Goal: Use online tool/utility: Use online tool/utility

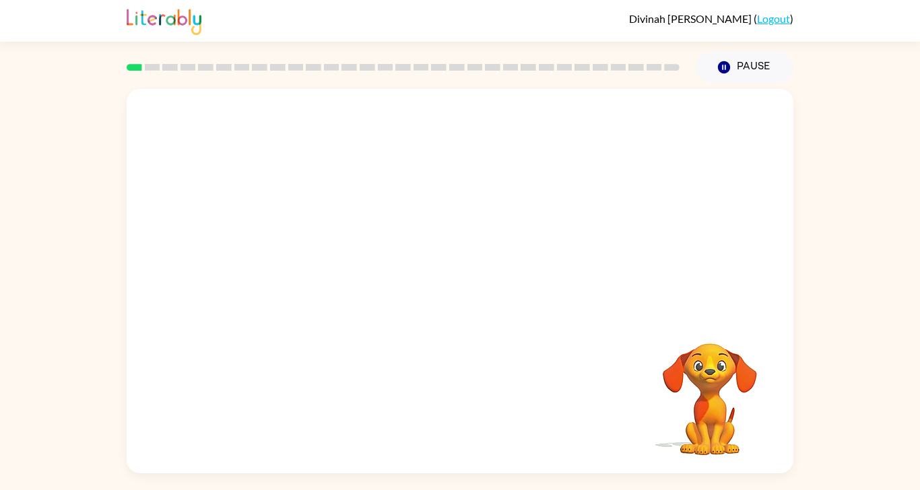
scroll to position [67, 0]
click at [708, 373] on video "Your browser must support playing .mp4 files to use Literably. Please try using…" at bounding box center [709, 390] width 135 height 135
click at [715, 383] on video "Your browser must support playing .mp4 files to use Literably. Please try using…" at bounding box center [709, 390] width 135 height 135
click at [478, 263] on div at bounding box center [460, 287] width 86 height 49
click at [463, 263] on div at bounding box center [460, 287] width 86 height 49
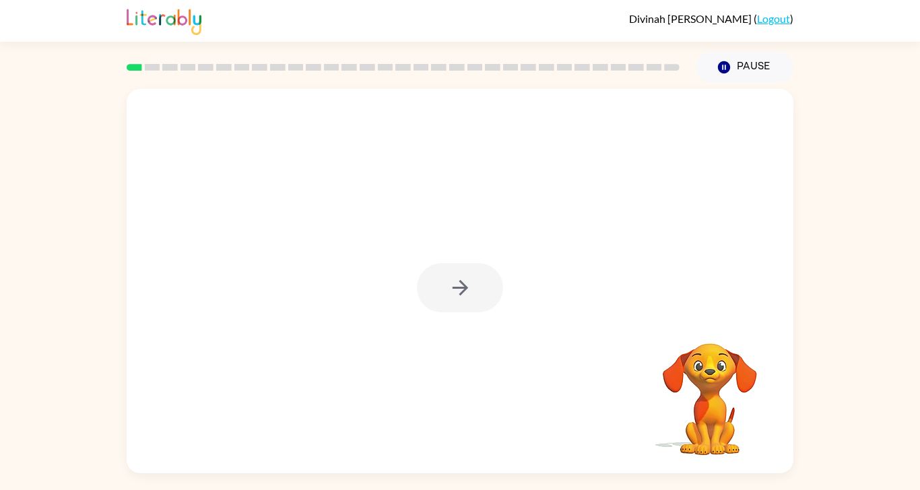
click at [464, 263] on div at bounding box center [460, 287] width 86 height 49
click at [459, 263] on div at bounding box center [460, 287] width 86 height 49
click at [720, 404] on video "Your browser must support playing .mp4 files to use Literably. Please try using…" at bounding box center [709, 390] width 135 height 135
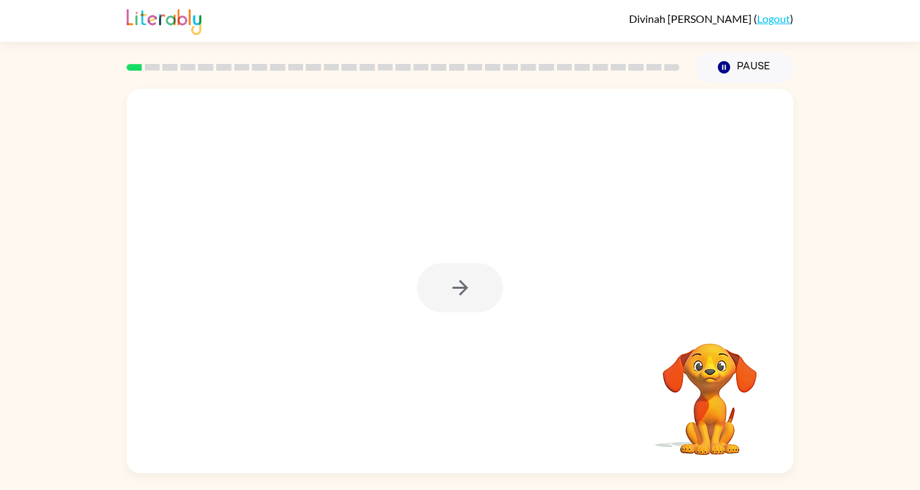
click at [714, 395] on video "Your browser must support playing .mp4 files to use Literably. Please try using…" at bounding box center [709, 390] width 135 height 135
click at [717, 399] on video "Your browser must support playing .mp4 files to use Literably. Please try using…" at bounding box center [709, 390] width 135 height 135
click at [713, 395] on video "Your browser must support playing .mp4 files to use Literably. Please try using…" at bounding box center [709, 390] width 135 height 135
click at [479, 263] on div at bounding box center [460, 287] width 86 height 49
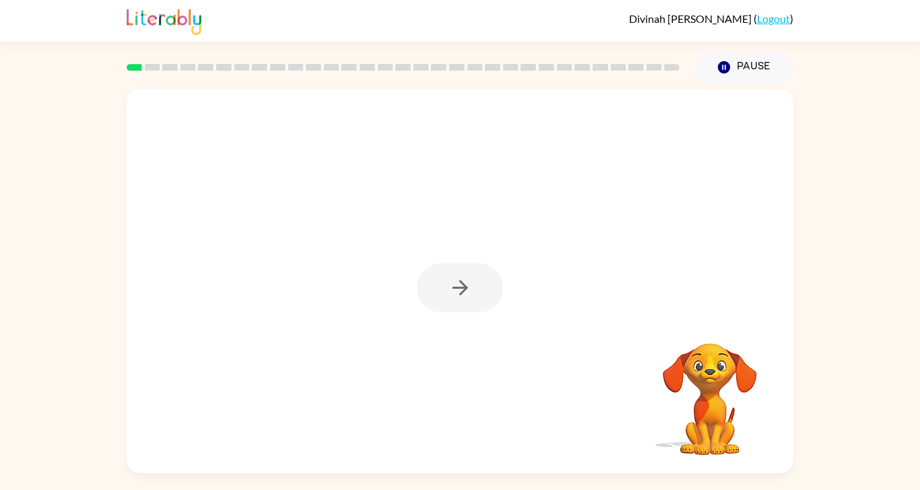
click at [490, 263] on div at bounding box center [460, 287] width 86 height 49
click at [523, 239] on div at bounding box center [460, 281] width 667 height 385
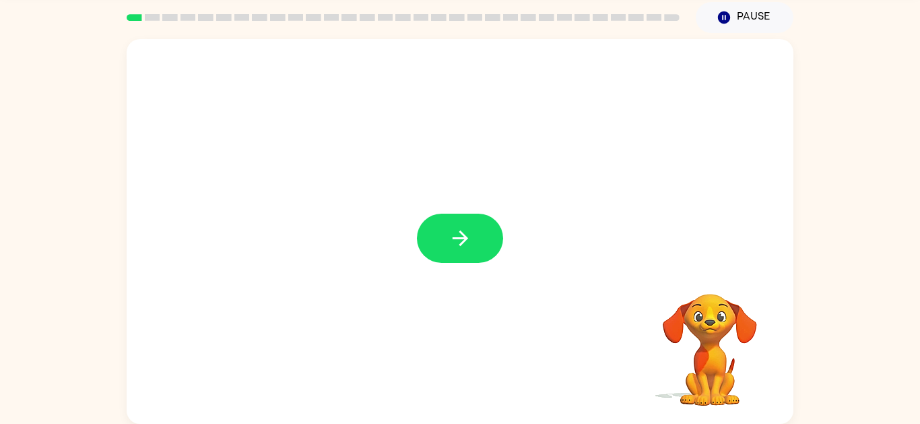
click at [466, 226] on icon "button" at bounding box center [461, 238] width 24 height 24
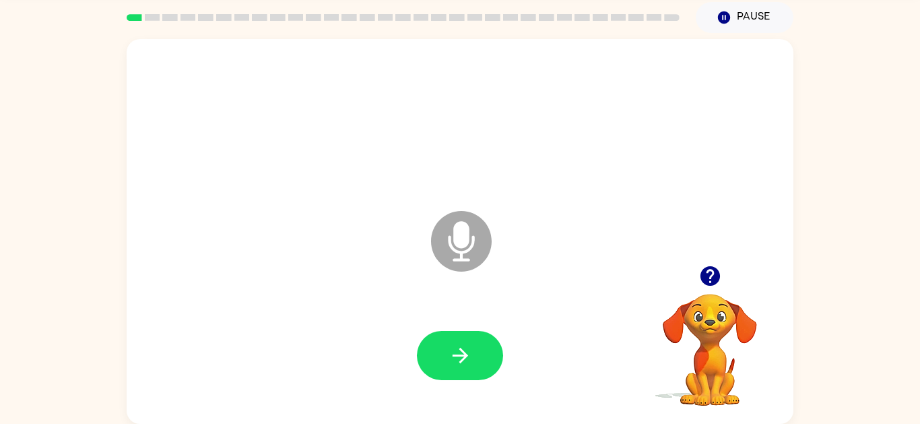
click at [465, 343] on icon "button" at bounding box center [461, 355] width 24 height 24
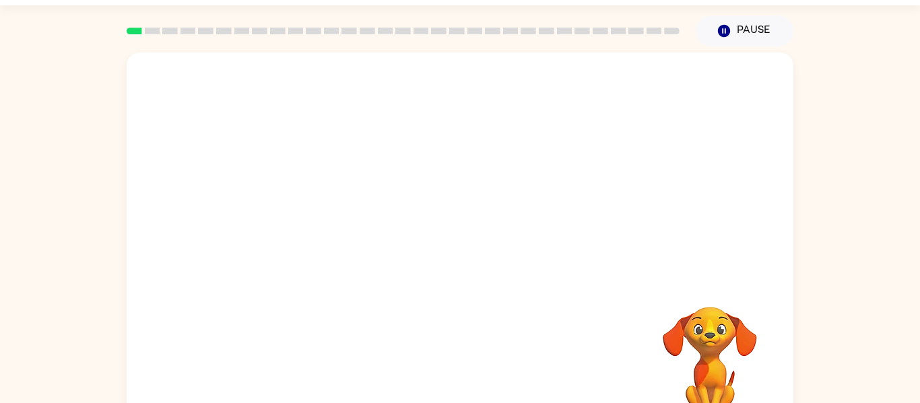
scroll to position [33, 0]
